Goal: Task Accomplishment & Management: Manage account settings

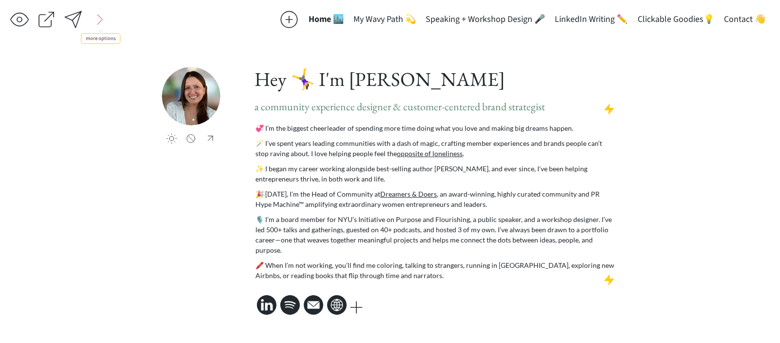
click at [97, 14] on div at bounding box center [99, 19] width 19 height 19
click at [124, 17] on div at bounding box center [126, 19] width 19 height 19
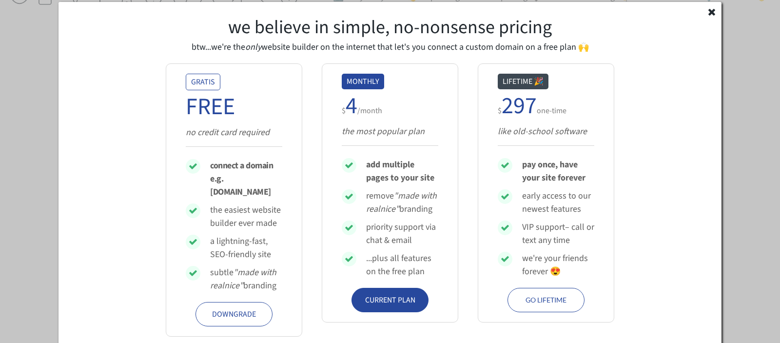
scroll to position [20, 0]
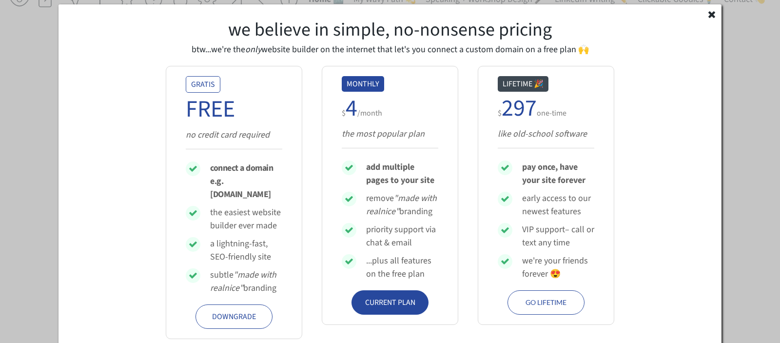
click at [403, 298] on div "CURRENT PLAN" at bounding box center [390, 302] width 57 height 12
click at [708, 17] on use at bounding box center [711, 14] width 7 height 7
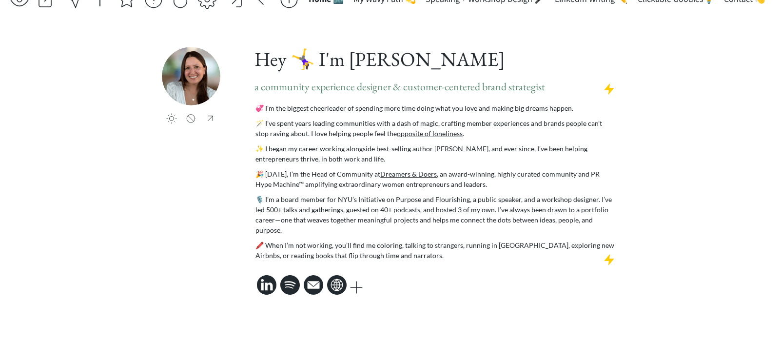
scroll to position [0, 0]
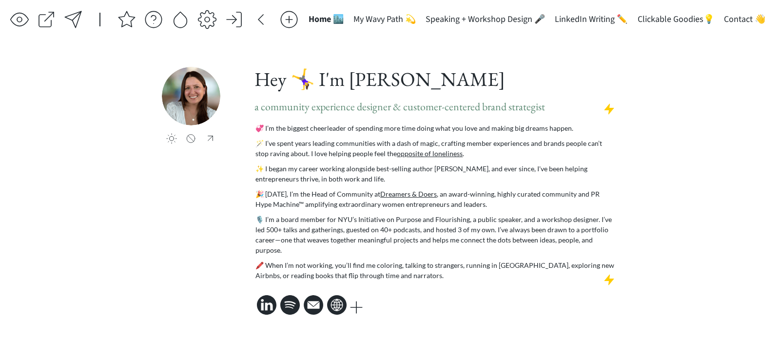
click at [196, 20] on div at bounding box center [145, 22] width 270 height 24
click at [210, 20] on div at bounding box center [206, 19] width 19 height 19
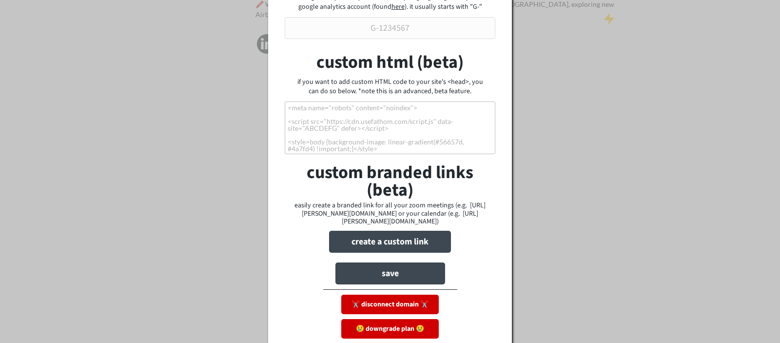
scroll to position [290, 0]
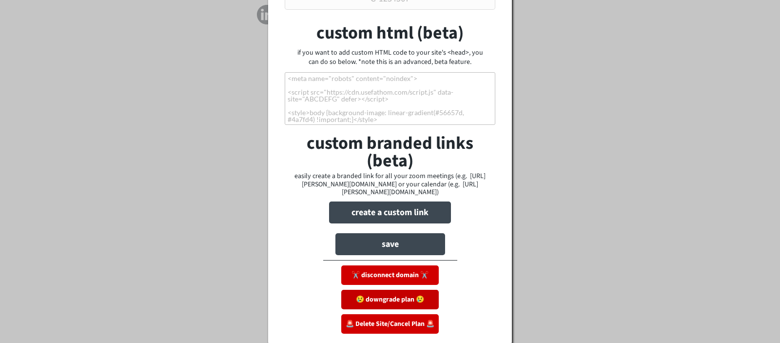
click at [367, 299] on button "😢 downgrade plan 😢" at bounding box center [389, 299] width 97 height 19
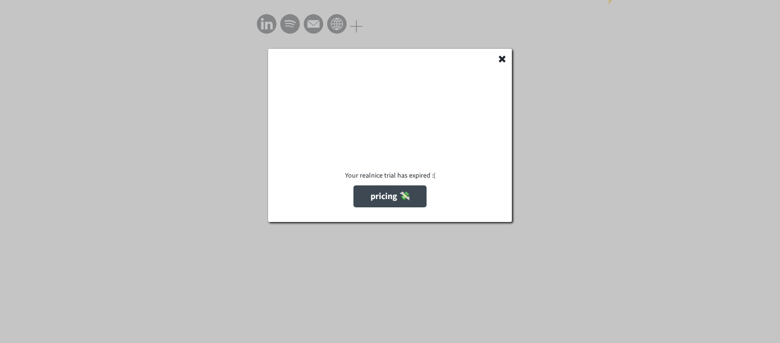
scroll to position [280, 0]
click at [383, 207] on button "pricing 💸" at bounding box center [389, 196] width 73 height 22
